Goal: Task Accomplishment & Management: Use online tool/utility

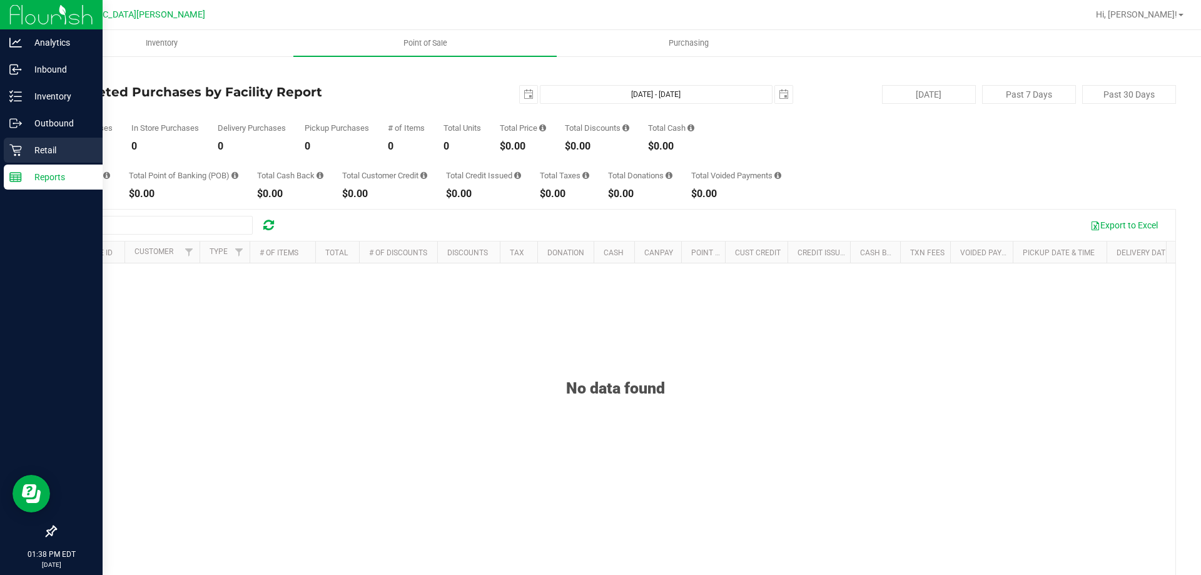
click at [30, 140] on div "Retail" at bounding box center [53, 150] width 99 height 25
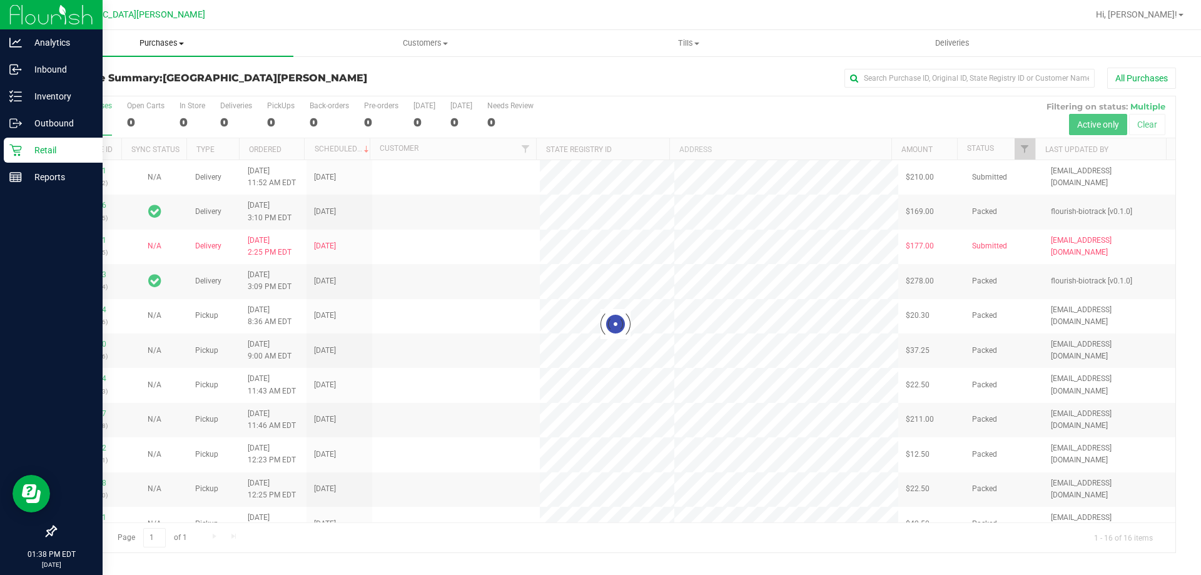
click at [174, 48] on span "Purchases" at bounding box center [161, 43] width 263 height 11
click at [64, 93] on span "Fulfillment" at bounding box center [69, 90] width 78 height 11
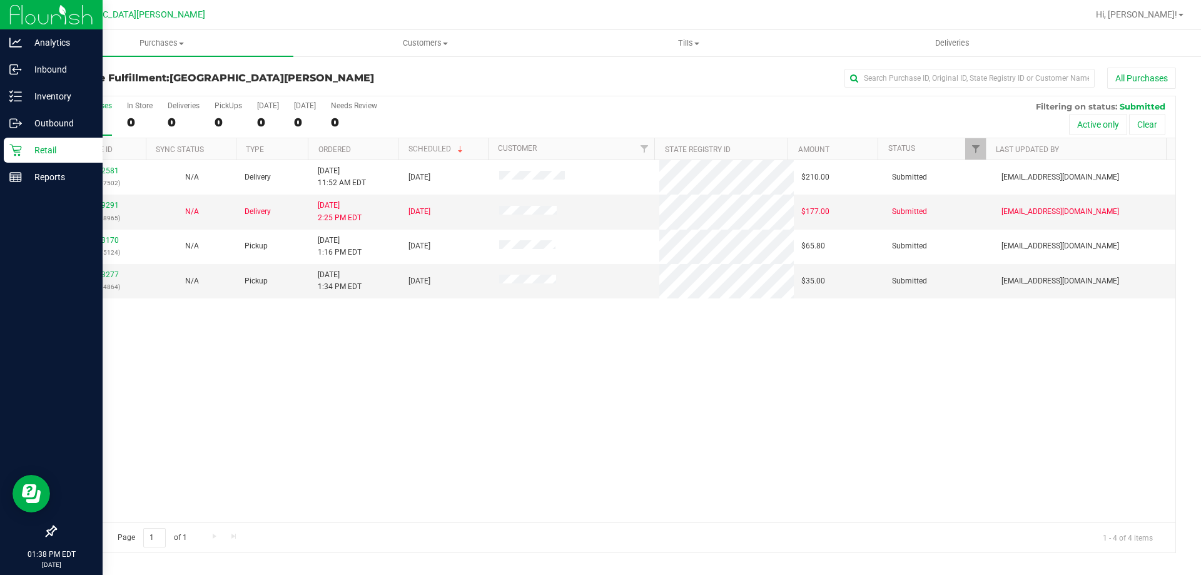
click at [178, 422] on div "11822581 (316367502) N/A Delivery [DATE] 11:52 AM EDT 8/22/2025 $210.00 Submitt…" at bounding box center [616, 341] width 1120 height 362
click at [34, 106] on div "Inventory" at bounding box center [53, 96] width 99 height 25
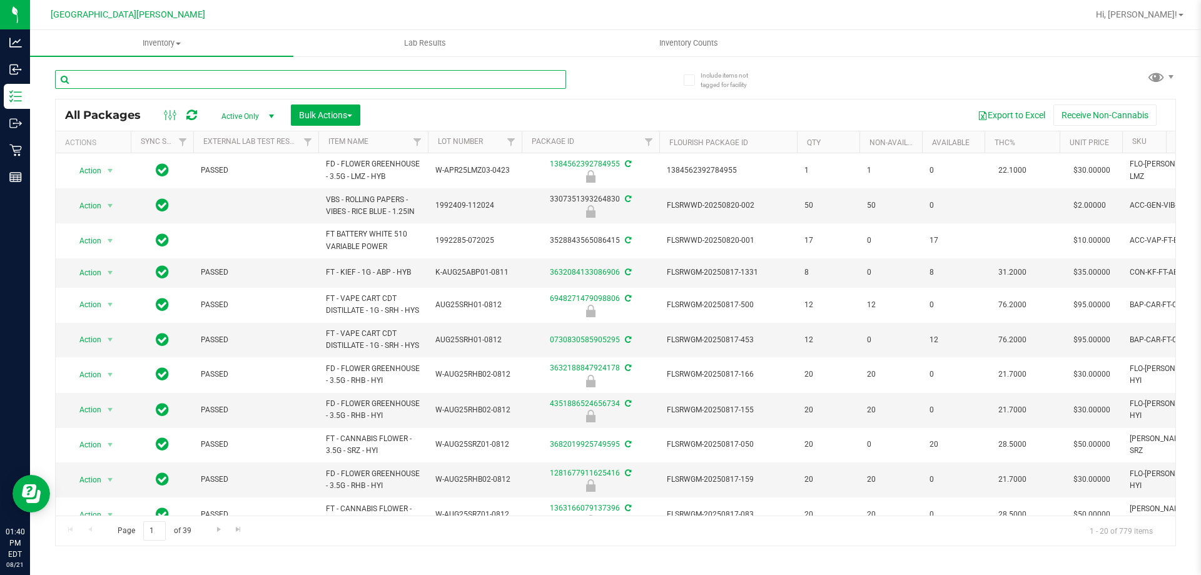
click at [184, 72] on input "text" at bounding box center [310, 79] width 511 height 19
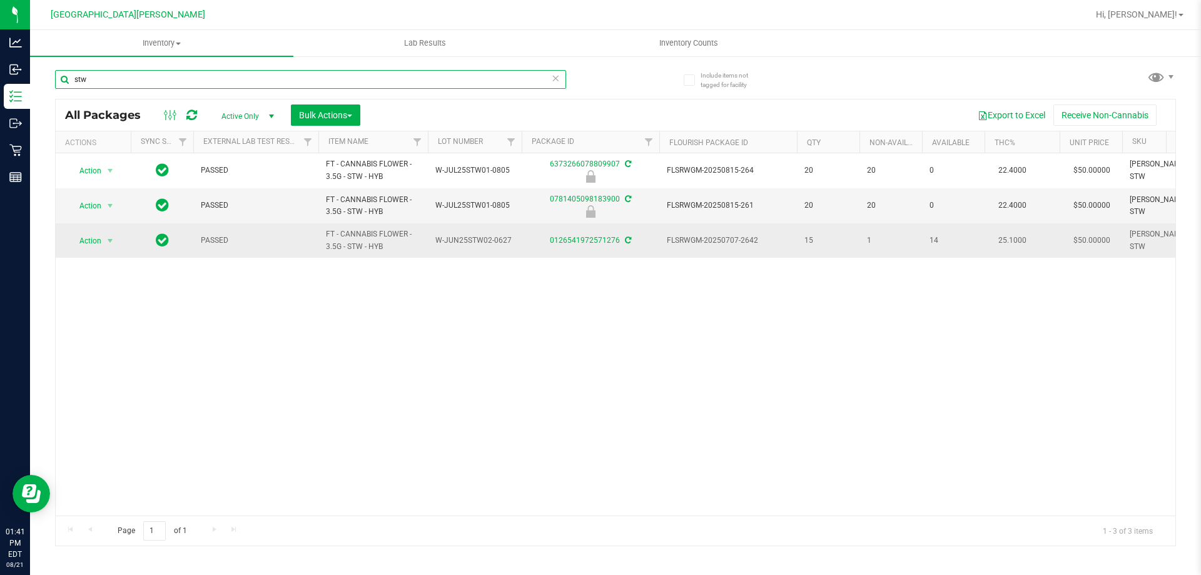
type input "stw"
click at [88, 234] on span "Action" at bounding box center [85, 241] width 34 height 18
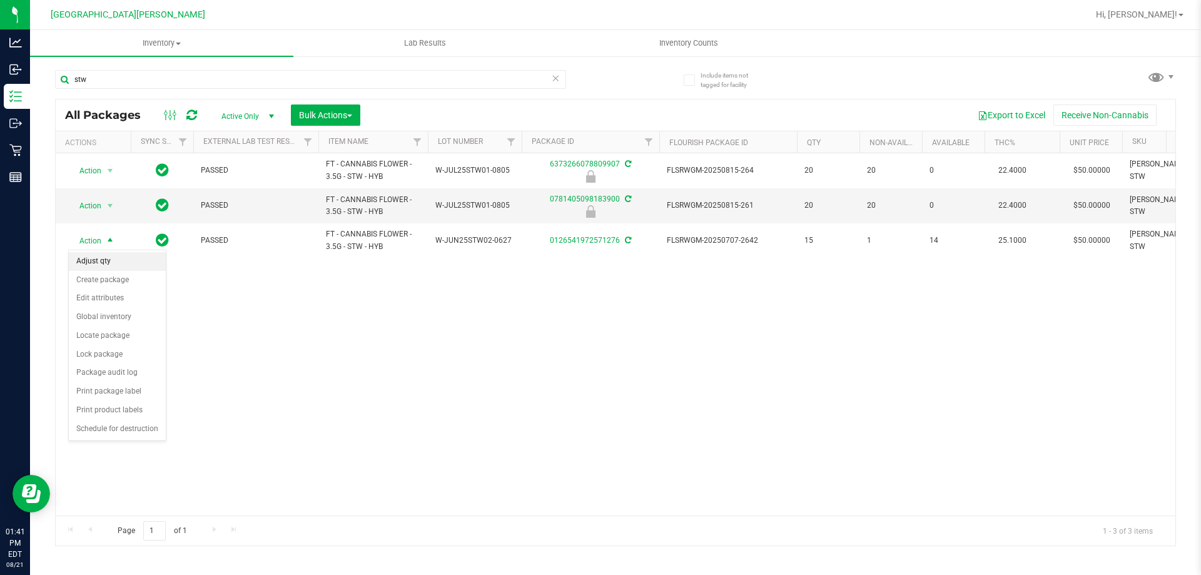
click at [106, 261] on li "Adjust qty" at bounding box center [117, 261] width 97 height 19
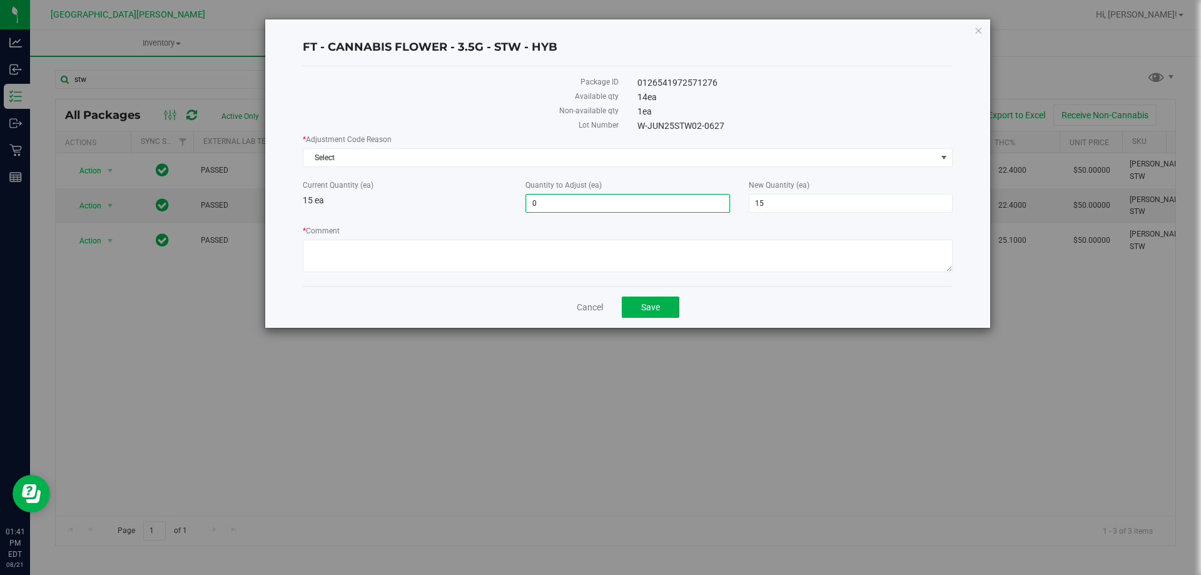
drag, startPoint x: 558, startPoint y: 208, endPoint x: 492, endPoint y: 216, distance: 66.2
click at [496, 216] on div "* Adjustment Code Reason Select Select Depleted Inventory Audit Mistake Moistur…" at bounding box center [628, 205] width 650 height 142
type input "1"
type input "16"
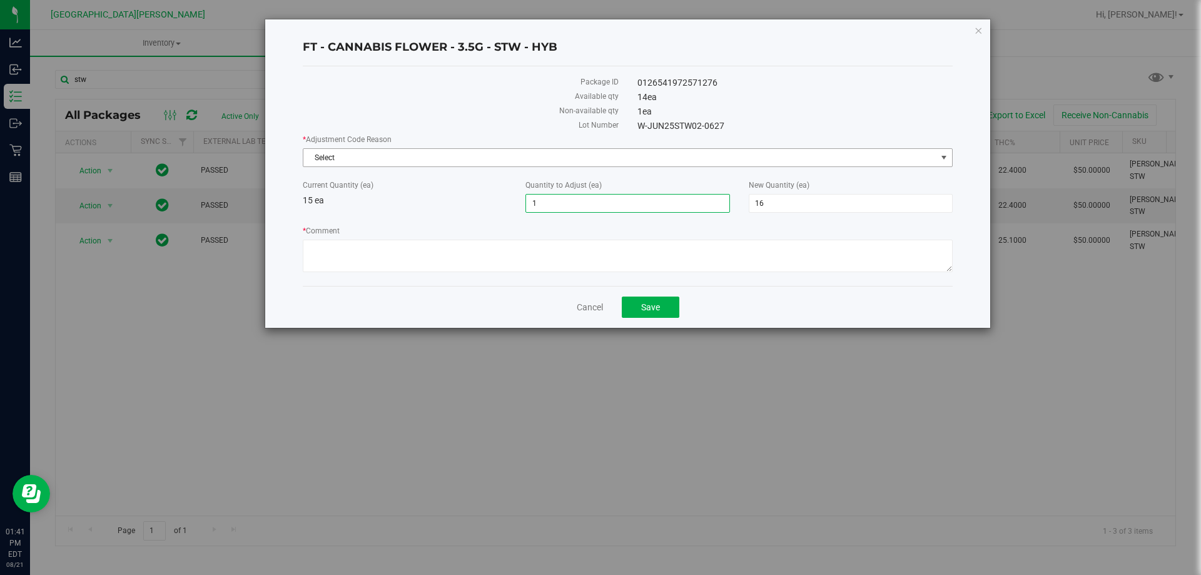
click at [466, 157] on span "Select" at bounding box center [619, 158] width 633 height 18
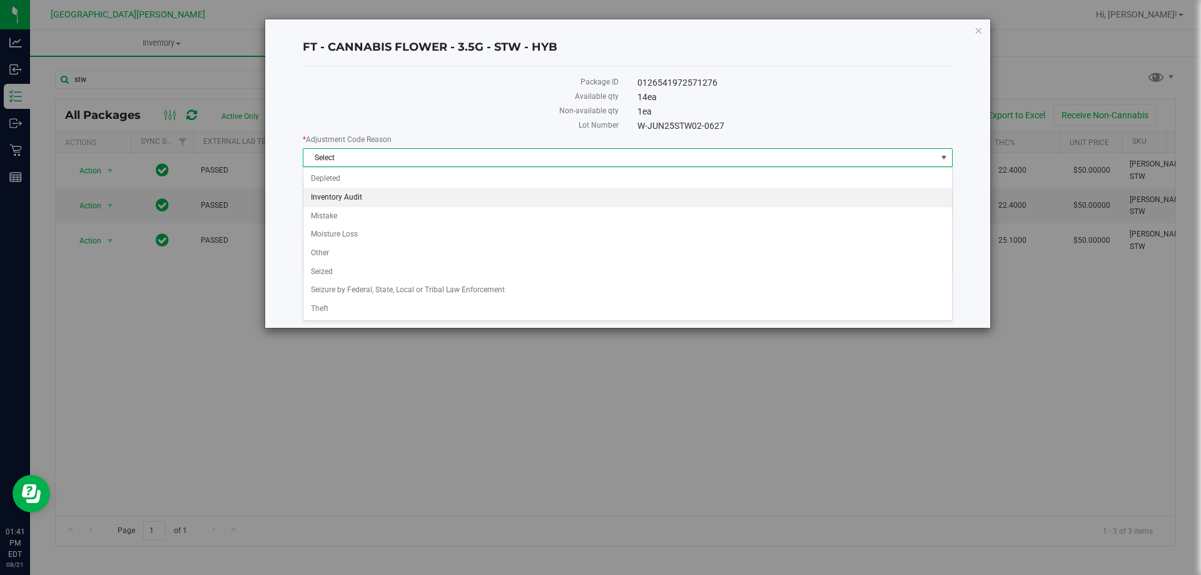
click at [376, 188] on li "Inventory Audit" at bounding box center [627, 197] width 649 height 19
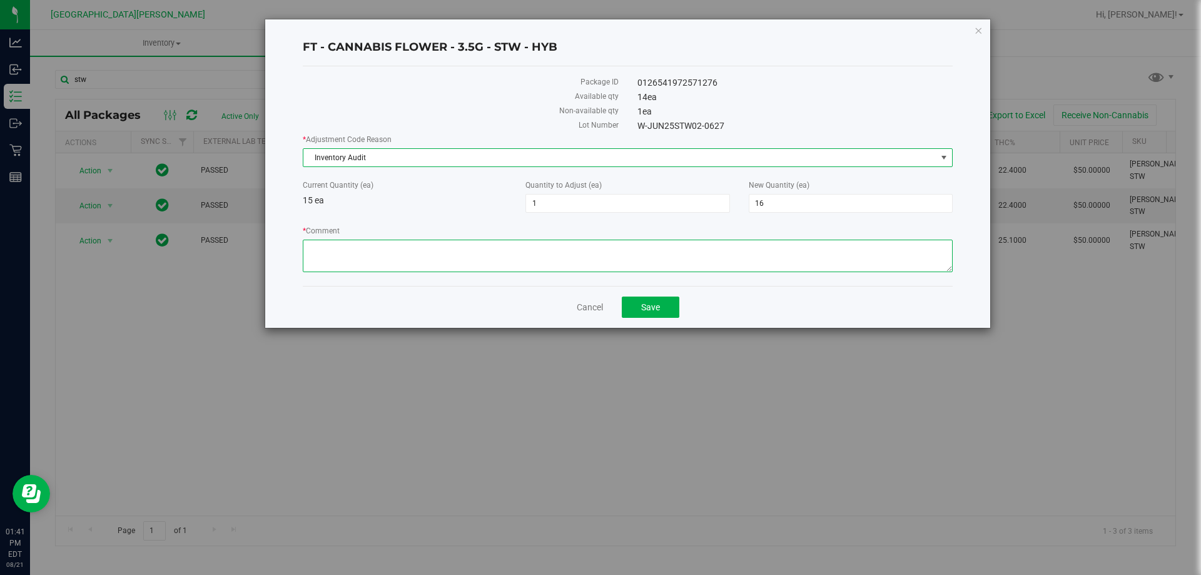
click at [357, 250] on textarea "* Comment" at bounding box center [628, 256] width 650 height 33
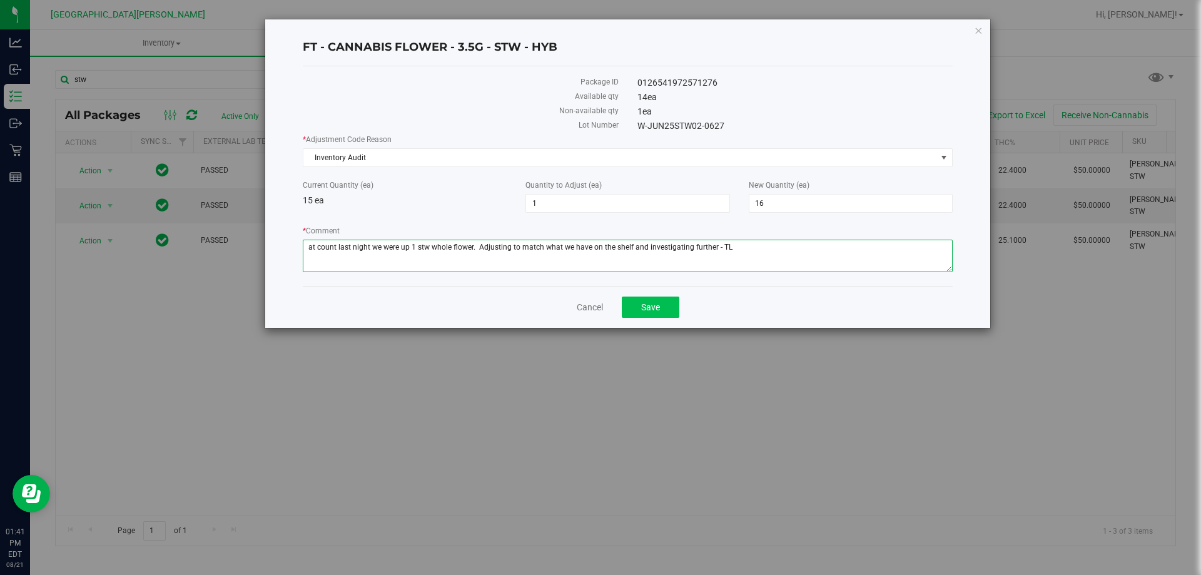
type textarea "at count last night we were up 1 stw whole flower. Adjusting to match what we h…"
click at [671, 307] on button "Save" at bounding box center [651, 307] width 58 height 21
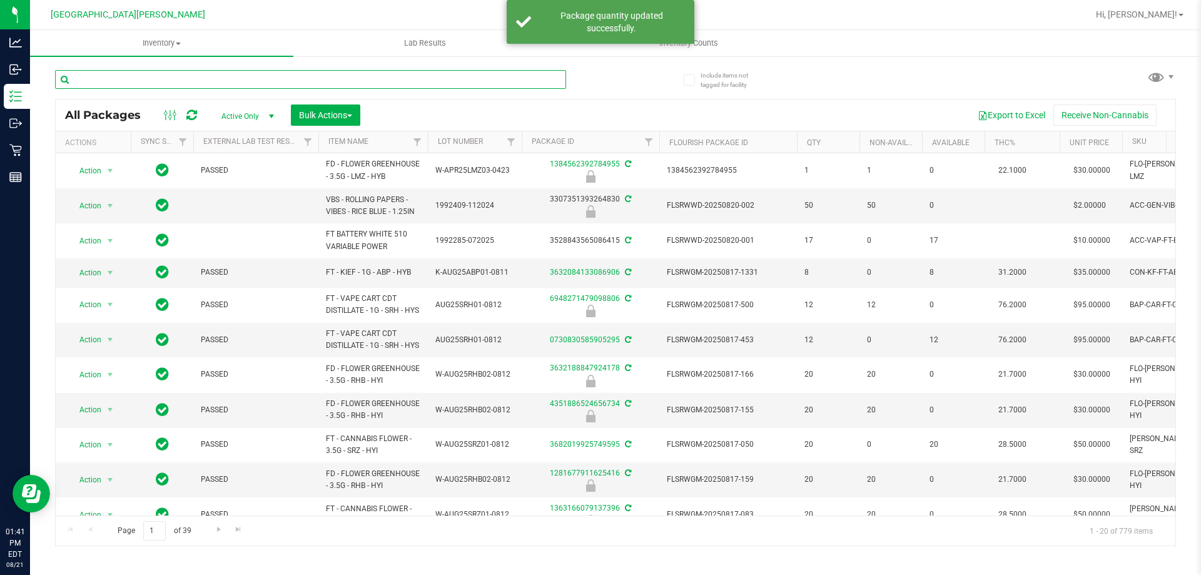
click at [196, 78] on input "text" at bounding box center [310, 79] width 511 height 19
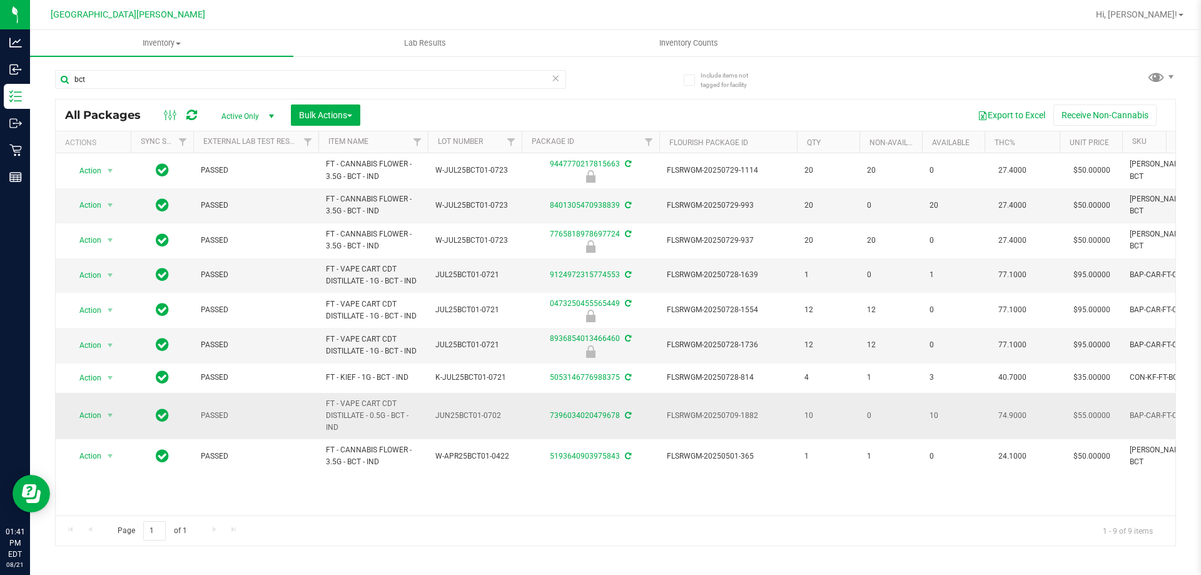
click at [369, 415] on span "FT - VAPE CART CDT DISTILLATE - 0.5G - BCT - IND" at bounding box center [373, 416] width 94 height 36
copy tr "FT - VAPE CART CDT DISTILLATE - 0.5G - BCT - IND"
click at [126, 85] on input "bct" at bounding box center [310, 79] width 511 height 19
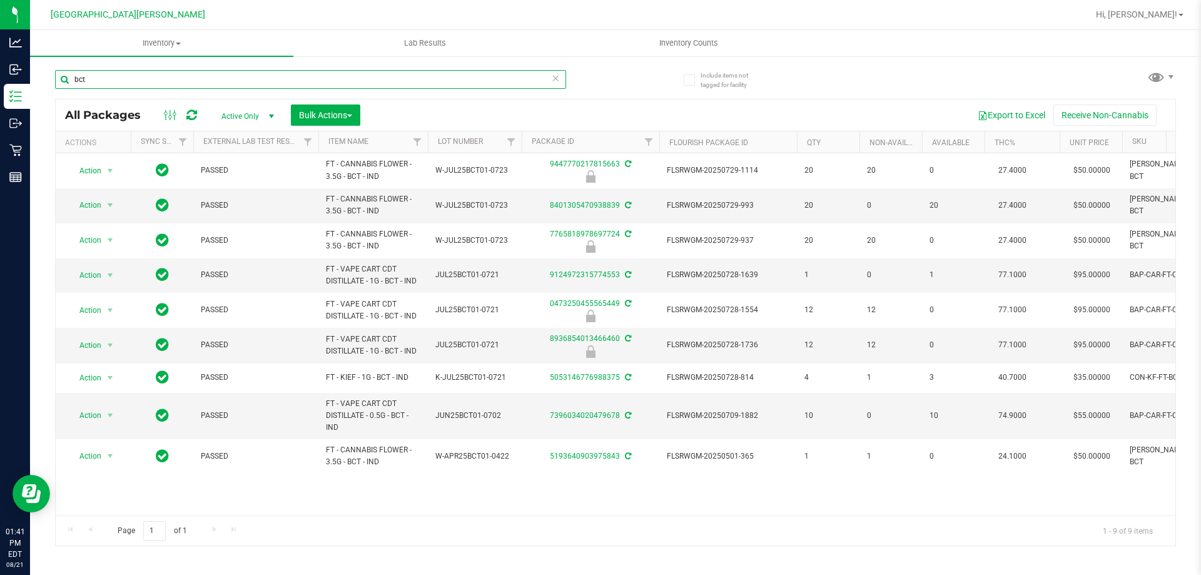
click at [126, 85] on input "bct" at bounding box center [310, 79] width 511 height 19
paste input "FT - VAPE CART CDT DISTILLATE - 0.5G - BCT - IND"
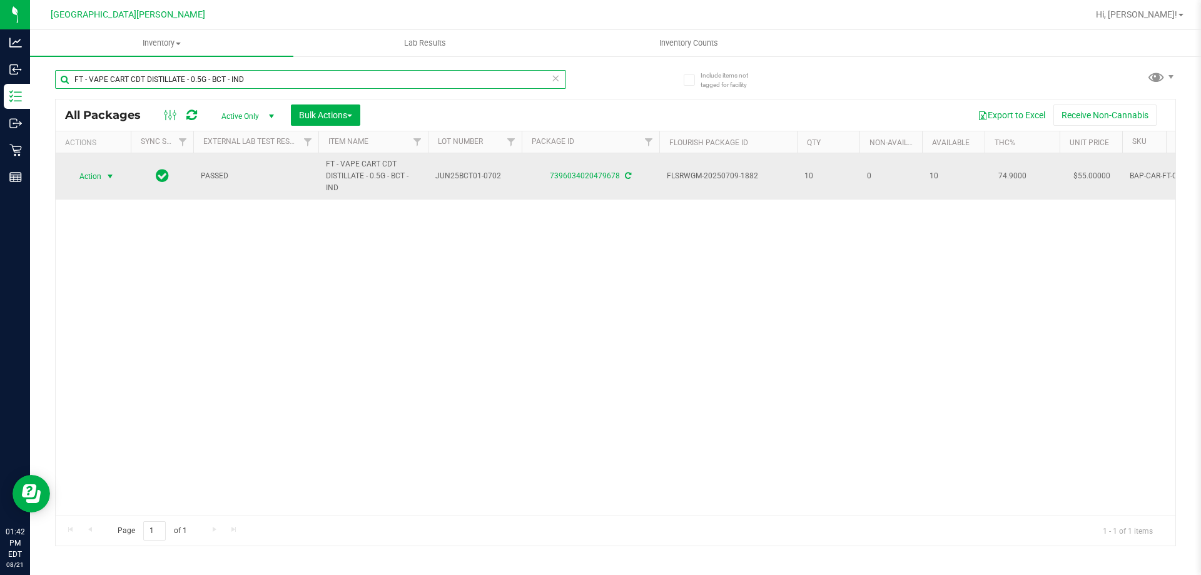
type input "FT - VAPE CART CDT DISTILLATE - 0.5G - BCT - IND"
click at [109, 178] on span "select" at bounding box center [110, 176] width 10 height 10
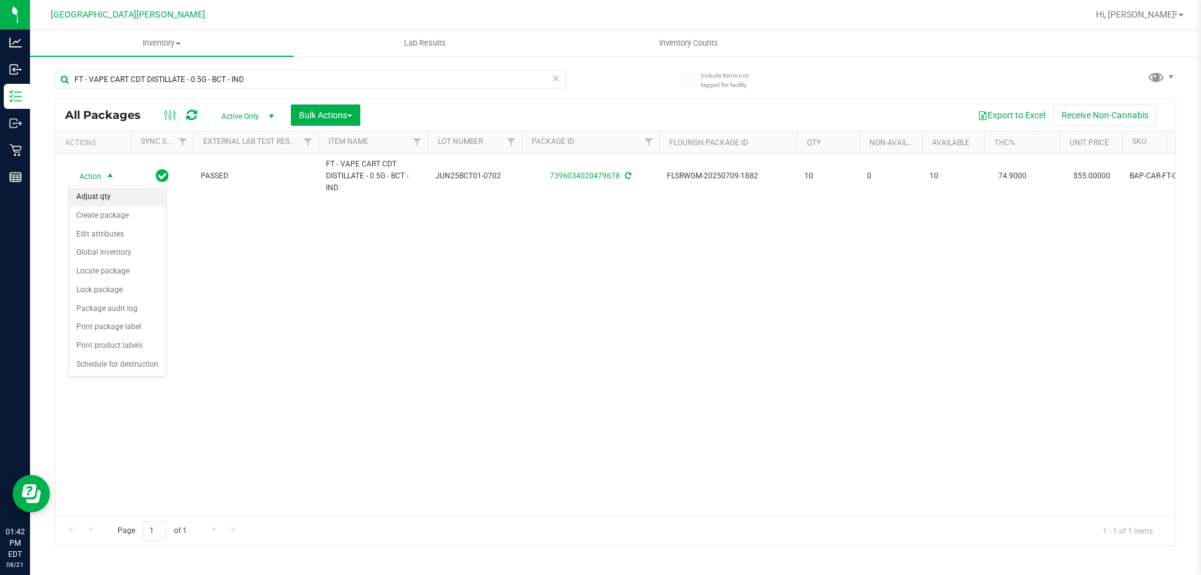
click at [118, 202] on li "Adjust qty" at bounding box center [117, 197] width 97 height 19
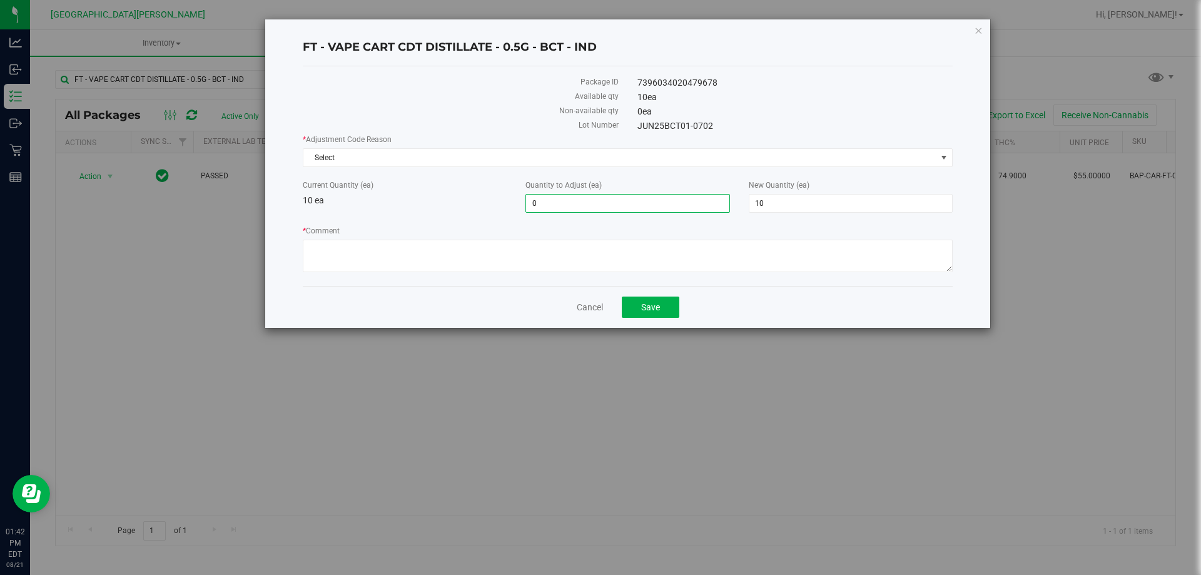
drag, startPoint x: 521, startPoint y: 198, endPoint x: 423, endPoint y: 191, distance: 97.9
click at [446, 191] on div "Current Quantity (ea) 10 ea Quantity to Adjust (ea) 0 0 New Quantity (ea) 10 10" at bounding box center [627, 196] width 669 height 33
type input "1"
type input "11"
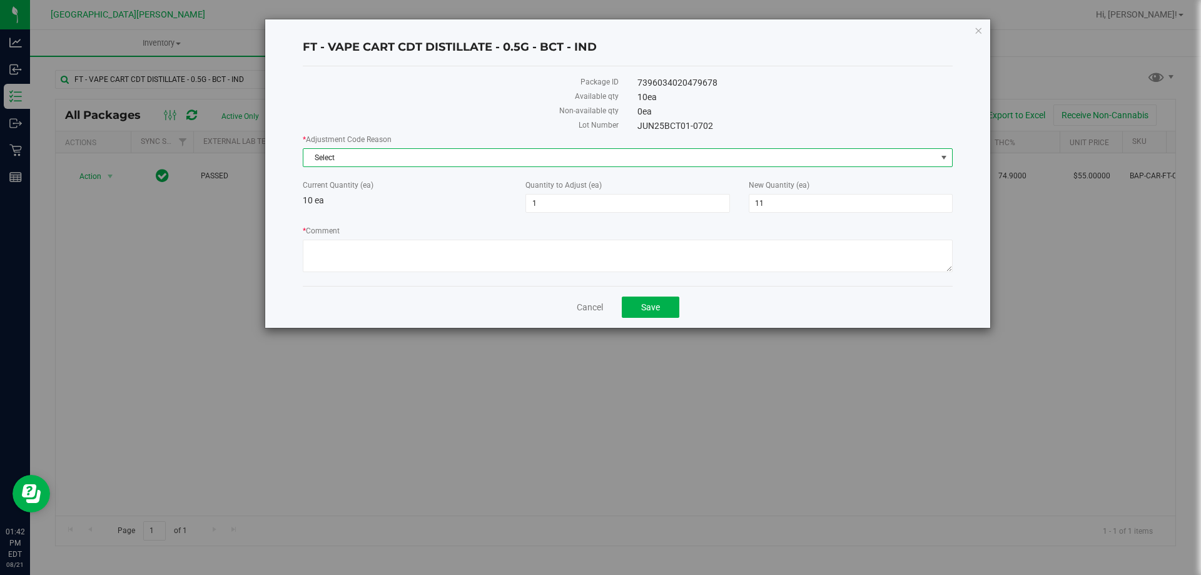
click at [437, 155] on span "Select" at bounding box center [619, 158] width 633 height 18
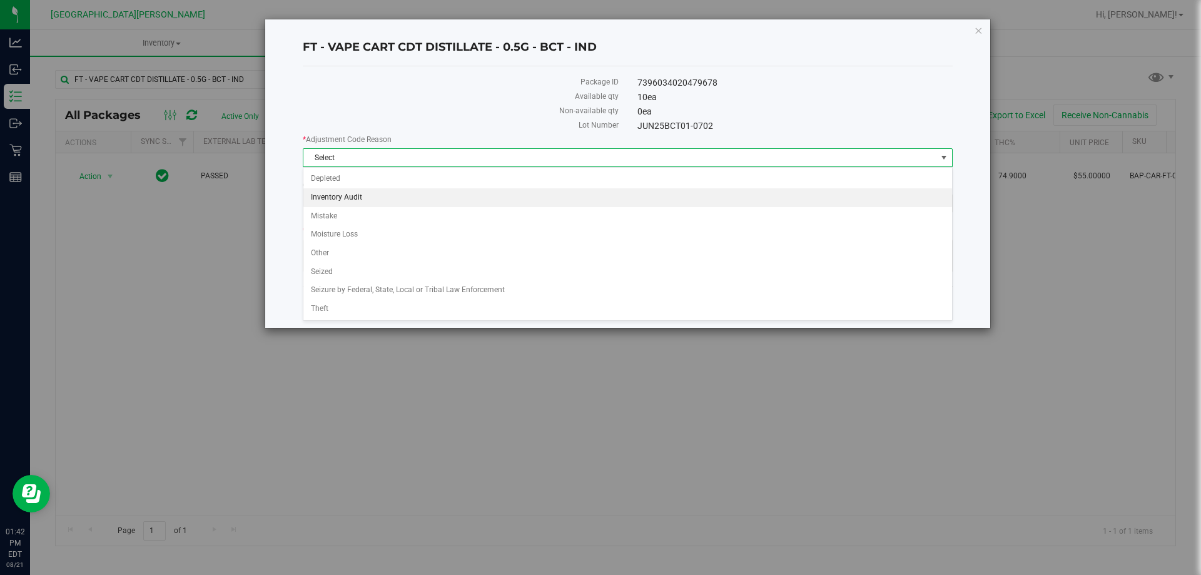
click at [404, 193] on li "Inventory Audit" at bounding box center [627, 197] width 649 height 19
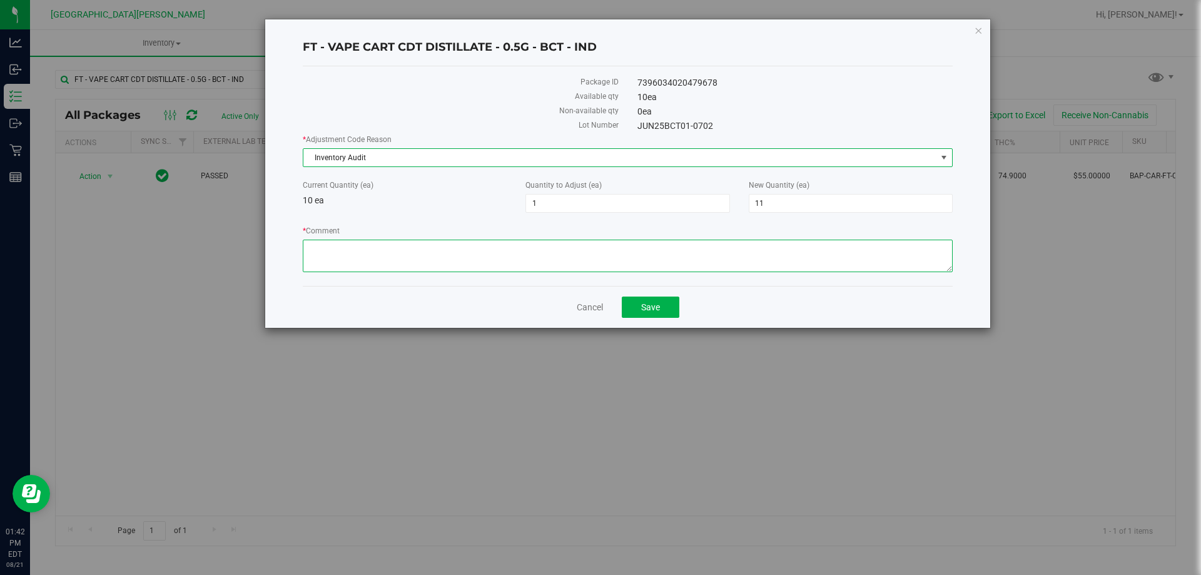
click at [373, 247] on textarea "* Comment" at bounding box center [628, 256] width 650 height 33
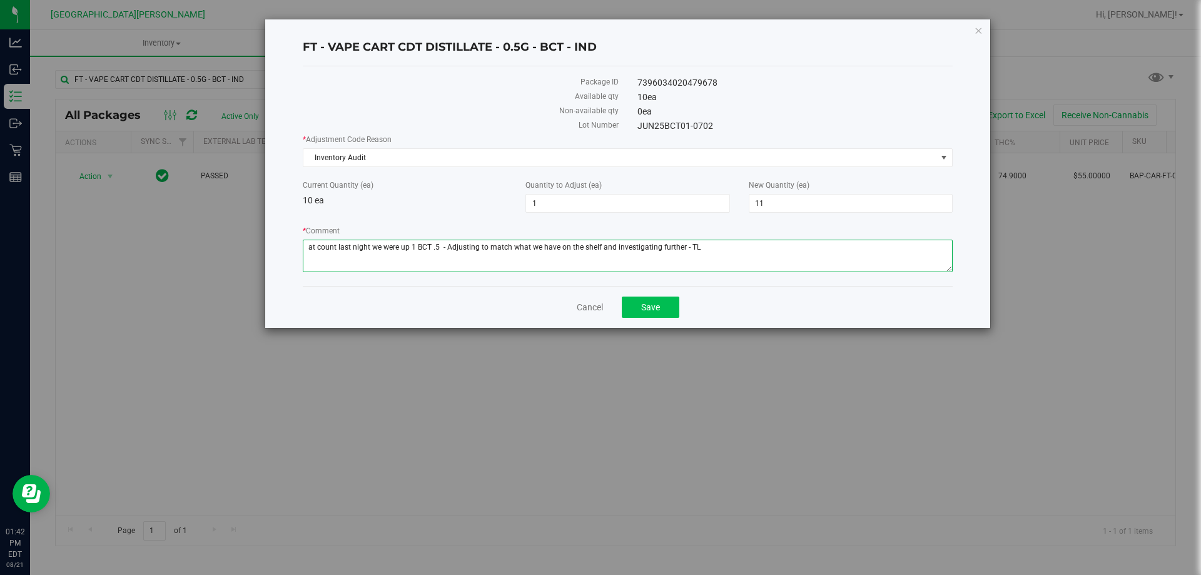
type textarea "at count last night we were up 1 BCT .5 - Adjusting to match what we have on th…"
click at [679, 306] on button "Save" at bounding box center [651, 307] width 58 height 21
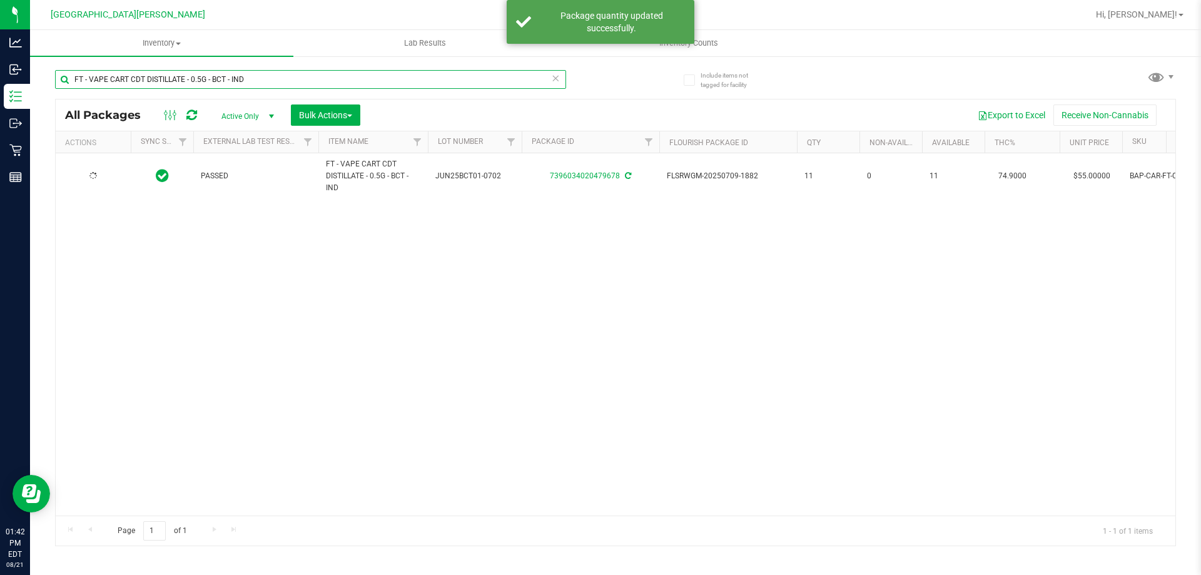
click at [269, 86] on input "FT - VAPE CART CDT DISTILLATE - 0.5G - BCT - IND" at bounding box center [310, 79] width 511 height 19
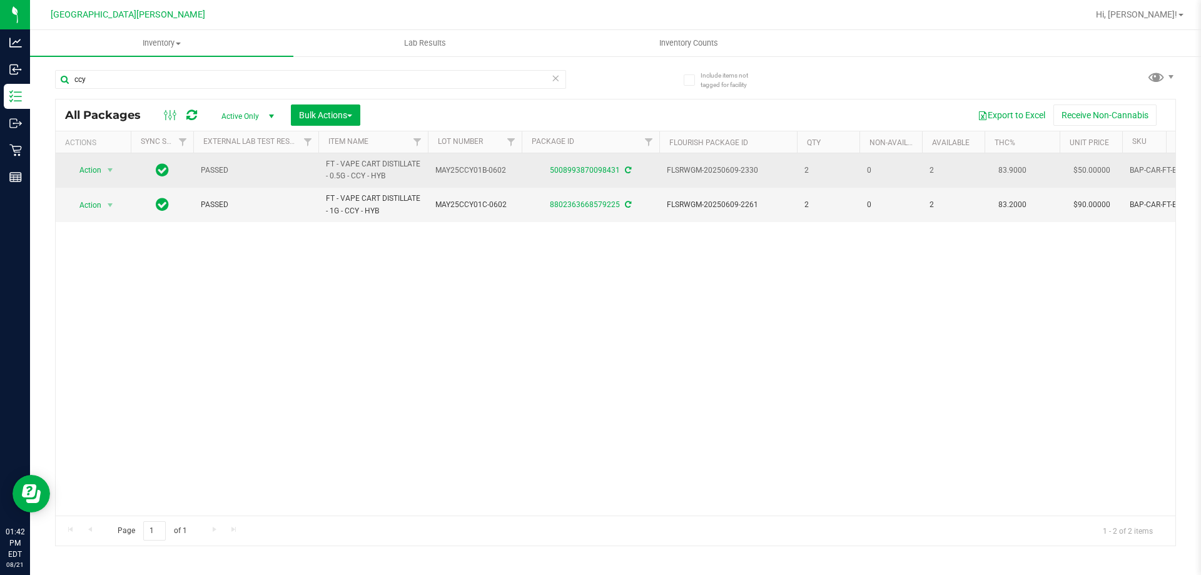
click at [355, 171] on span "FT - VAPE CART DISTILLATE - 0.5G - CCY - HYB" at bounding box center [373, 170] width 94 height 24
copy tr "FT - VAPE CART DISTILLATE - 0.5G - CCY - HYB"
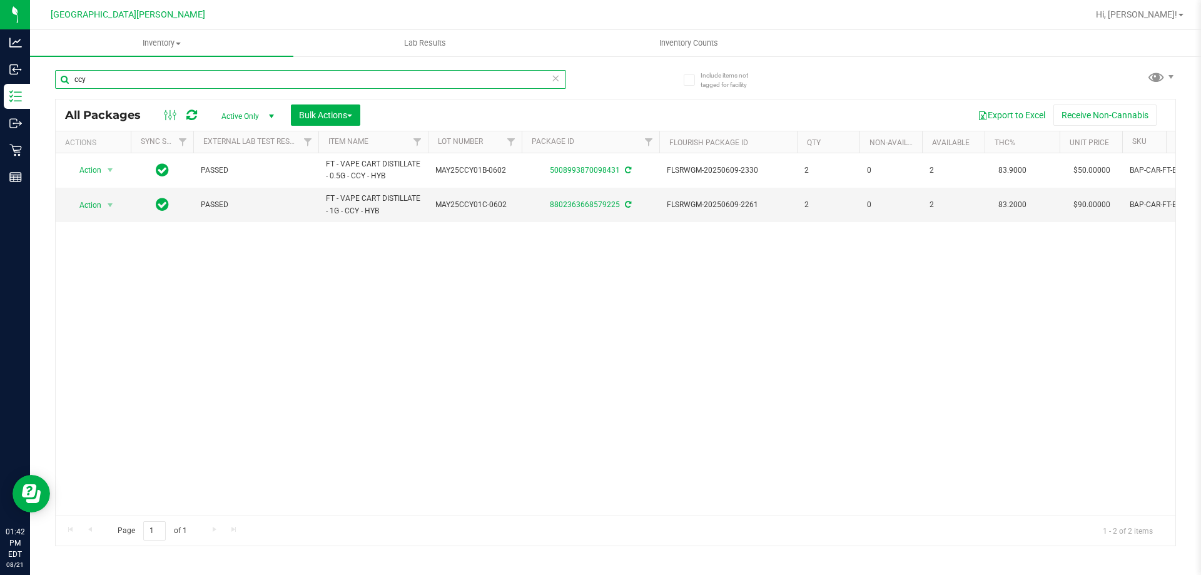
click at [210, 77] on input "ccy" at bounding box center [310, 79] width 511 height 19
paste input "FT - VAPE CART DISTILLATE - 0.5G - CCY - HYB"
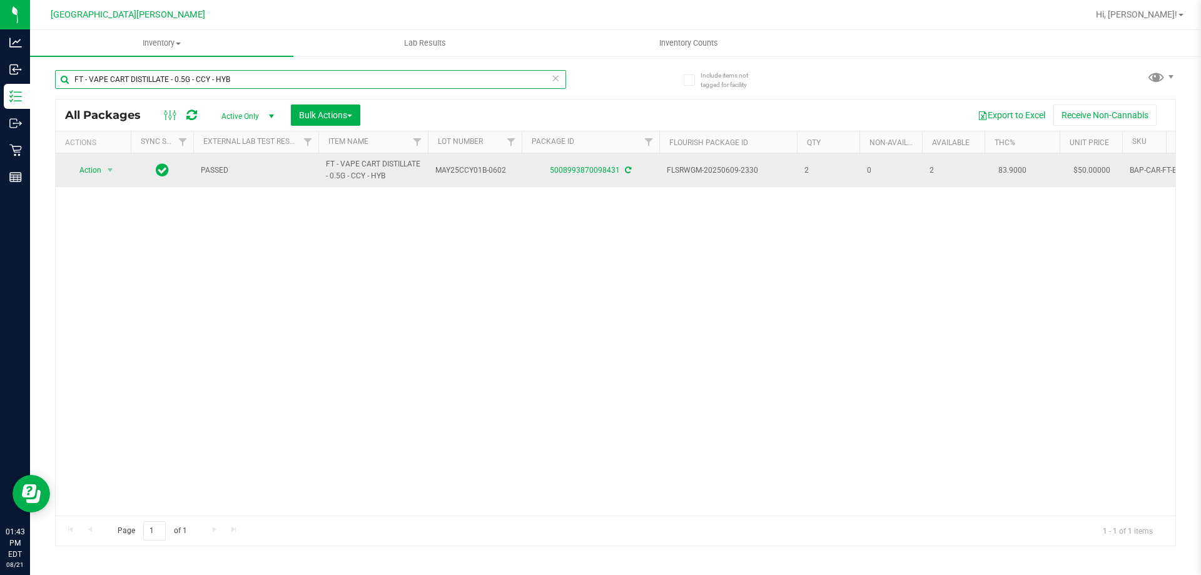
type input "FT - VAPE CART DISTILLATE - 0.5G - CCY - HYB"
click at [99, 180] on td "Action Action Adjust qty Create package Edit attributes Global inventory Locate…" at bounding box center [93, 170] width 75 height 34
click at [98, 174] on span "Action" at bounding box center [85, 170] width 34 height 18
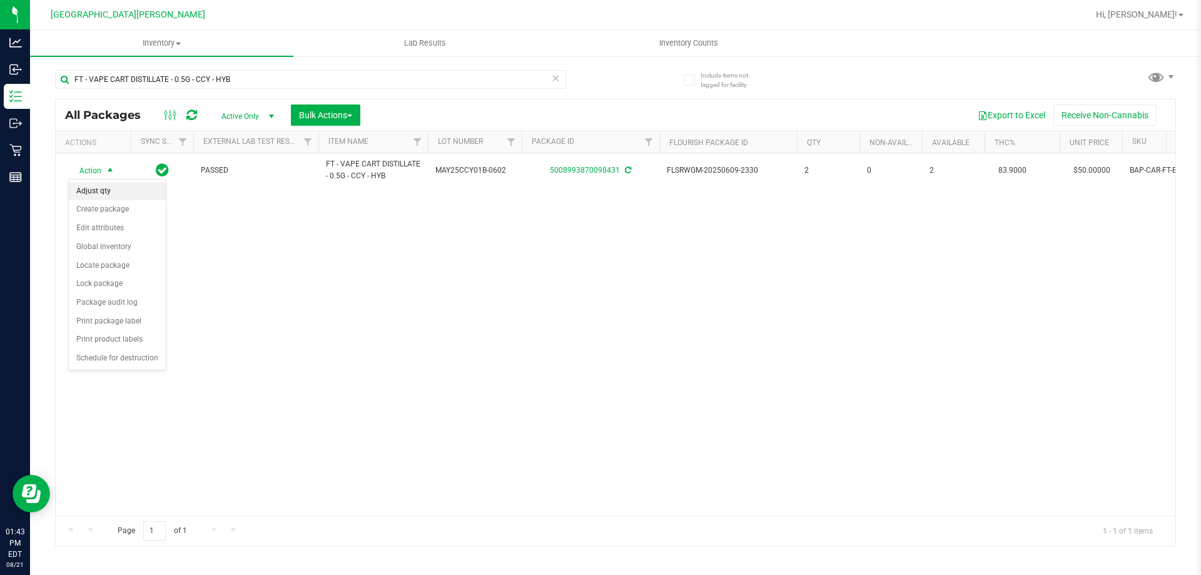
click at [112, 198] on li "Adjust qty" at bounding box center [117, 191] width 97 height 19
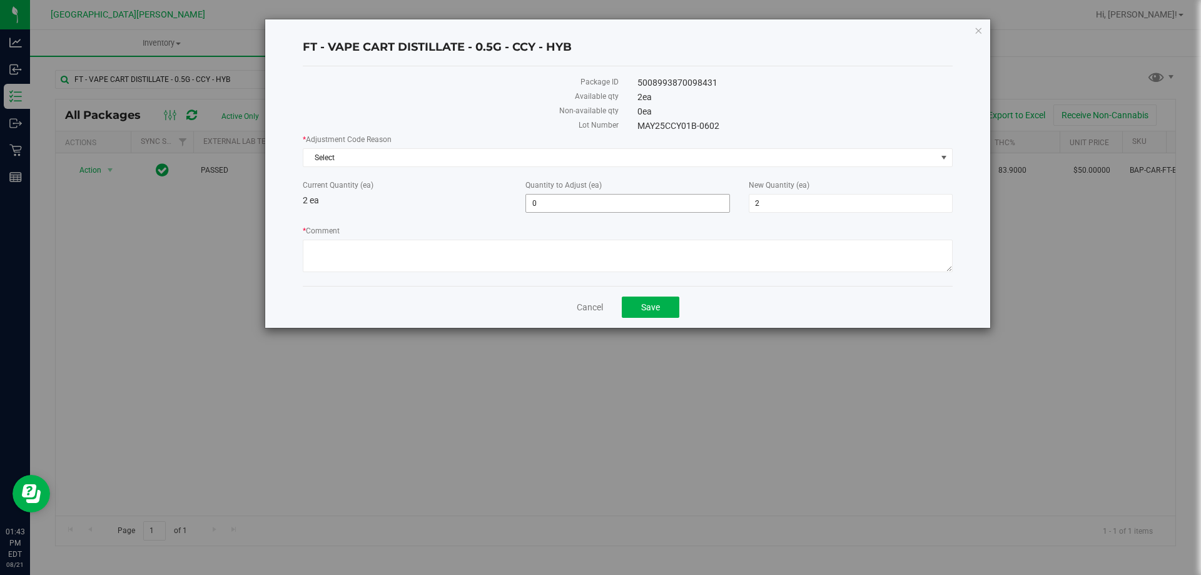
drag, startPoint x: 441, startPoint y: 203, endPoint x: 396, endPoint y: 203, distance: 45.1
click at [409, 203] on div "Current Quantity (ea) 2 ea Quantity to Adjust (ea) 0 0 New Quantity (ea) 2 2" at bounding box center [627, 196] width 669 height 33
type input "-1"
type input "1"
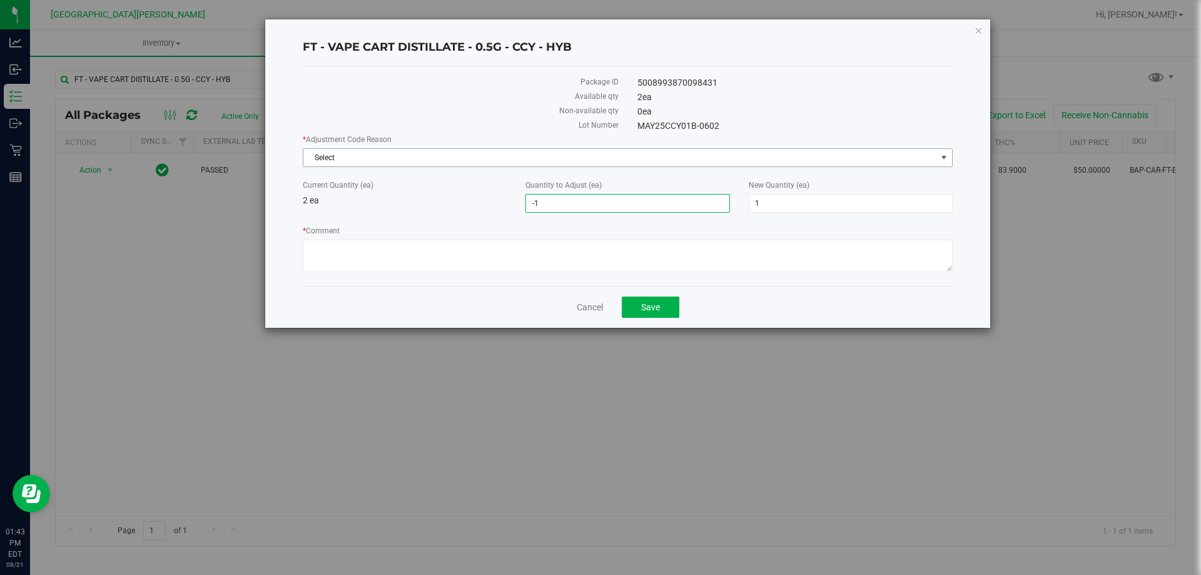
click at [392, 151] on span "Select" at bounding box center [619, 158] width 633 height 18
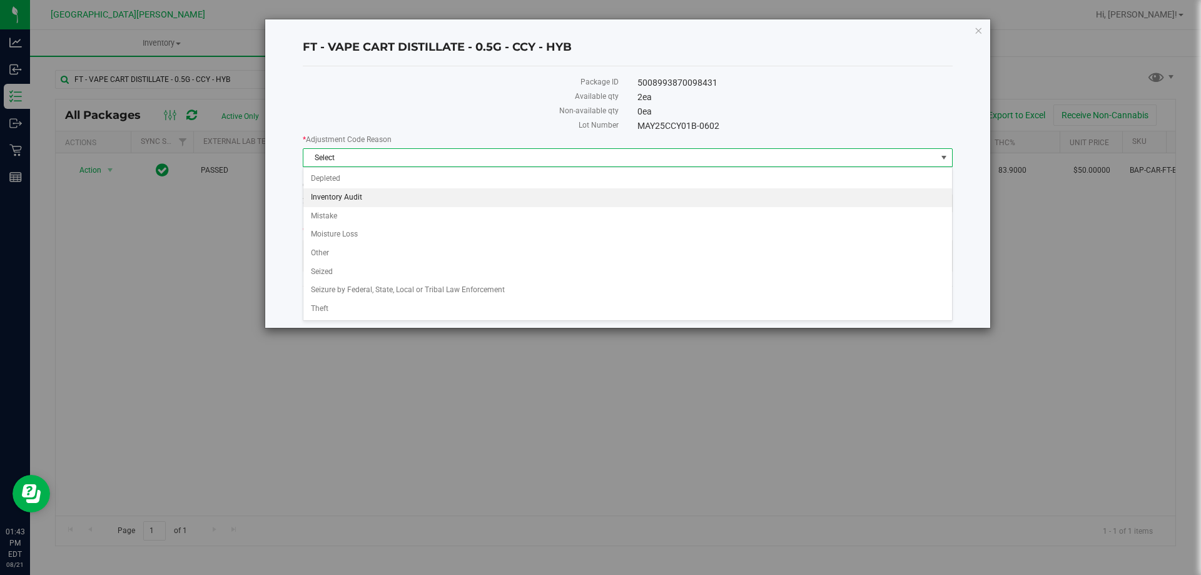
click at [366, 198] on li "Inventory Audit" at bounding box center [627, 197] width 649 height 19
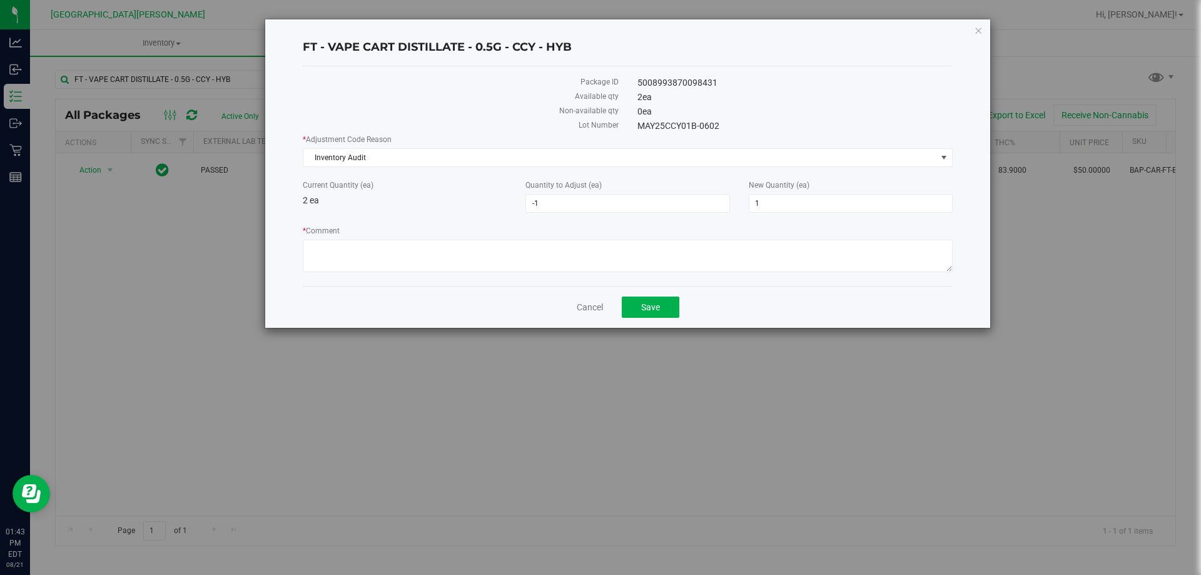
click at [357, 225] on label "* Comment" at bounding box center [628, 230] width 650 height 11
click at [357, 240] on textarea "* Comment" at bounding box center [628, 256] width 650 height 33
click at [352, 249] on textarea "* Comment" at bounding box center [628, 256] width 650 height 33
type textarea "at count last night we were down 1 ccy .5 - Adjusting to match what we have on …"
click at [654, 302] on span "Save" at bounding box center [650, 307] width 19 height 10
